Goal: Information Seeking & Learning: Compare options

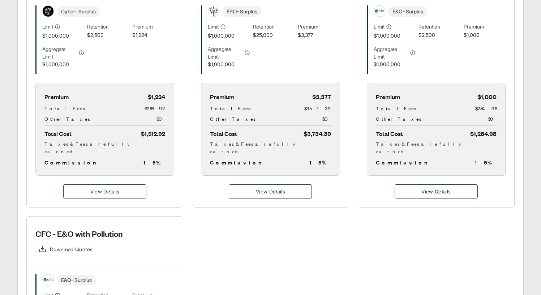
scroll to position [219, 0]
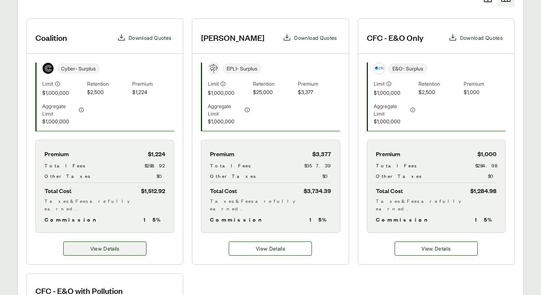
click at [119, 250] on span "View Details" at bounding box center [104, 249] width 29 height 8
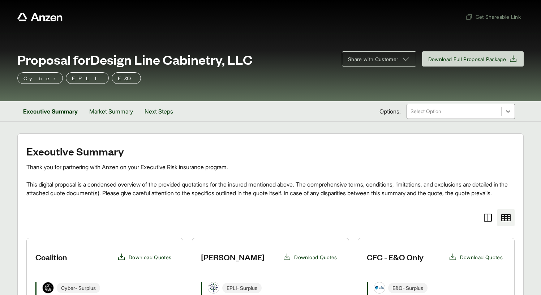
scroll to position [219, 0]
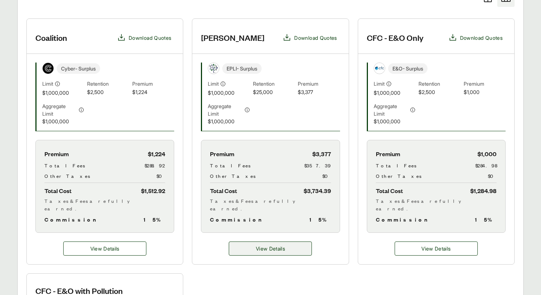
click at [276, 251] on span "View Details" at bounding box center [270, 249] width 29 height 8
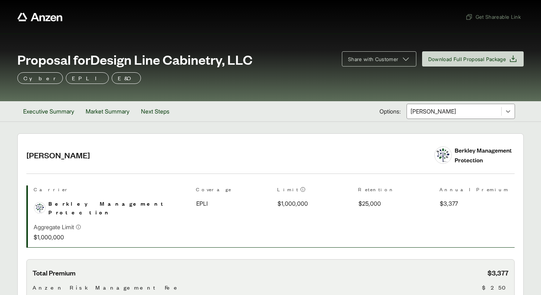
scroll to position [124, 0]
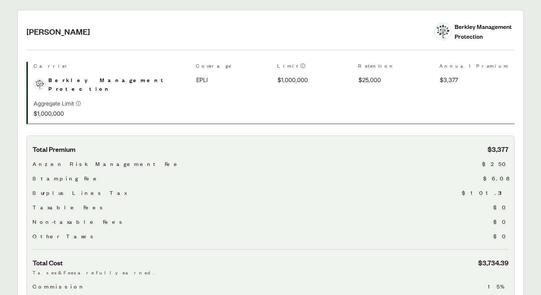
scroll to position [219, 0]
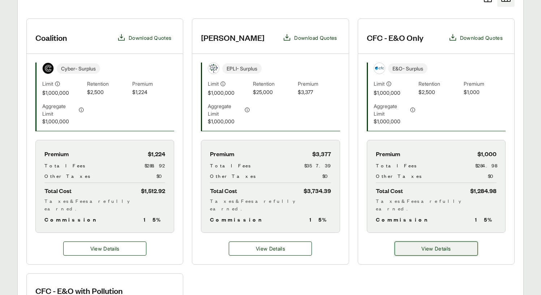
click at [446, 253] on button "View Details" at bounding box center [436, 248] width 83 height 14
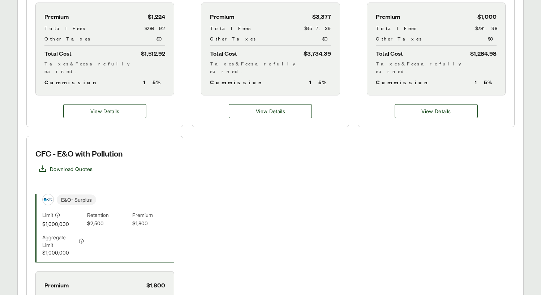
scroll to position [600, 0]
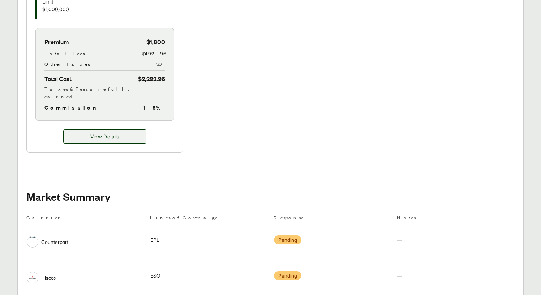
click at [99, 133] on span "View Details" at bounding box center [104, 137] width 29 height 8
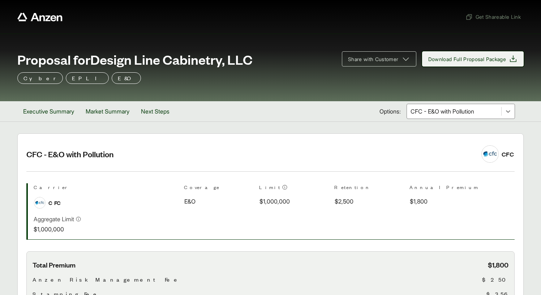
click at [485, 66] on button "Download Full Proposal Package" at bounding box center [473, 58] width 102 height 15
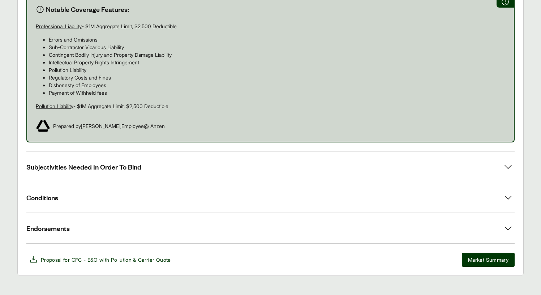
scroll to position [438, 0]
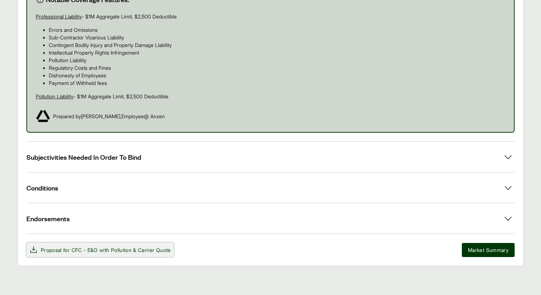
click at [101, 250] on span "CFC - E&O with Pollution" at bounding box center [102, 250] width 60 height 6
